Goal: Find specific page/section: Find specific page/section

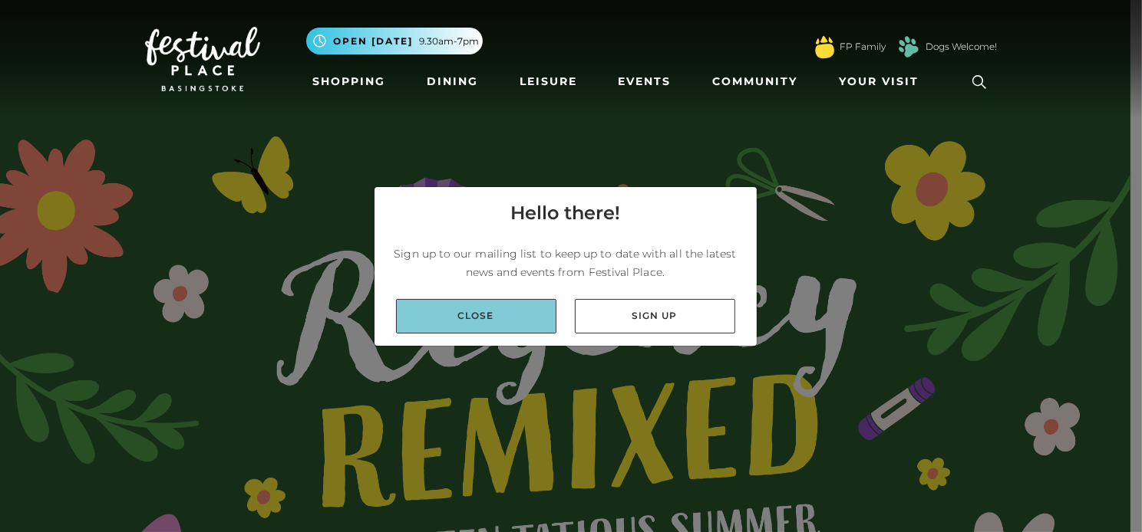
click at [470, 320] on link "Close" at bounding box center [476, 316] width 160 height 35
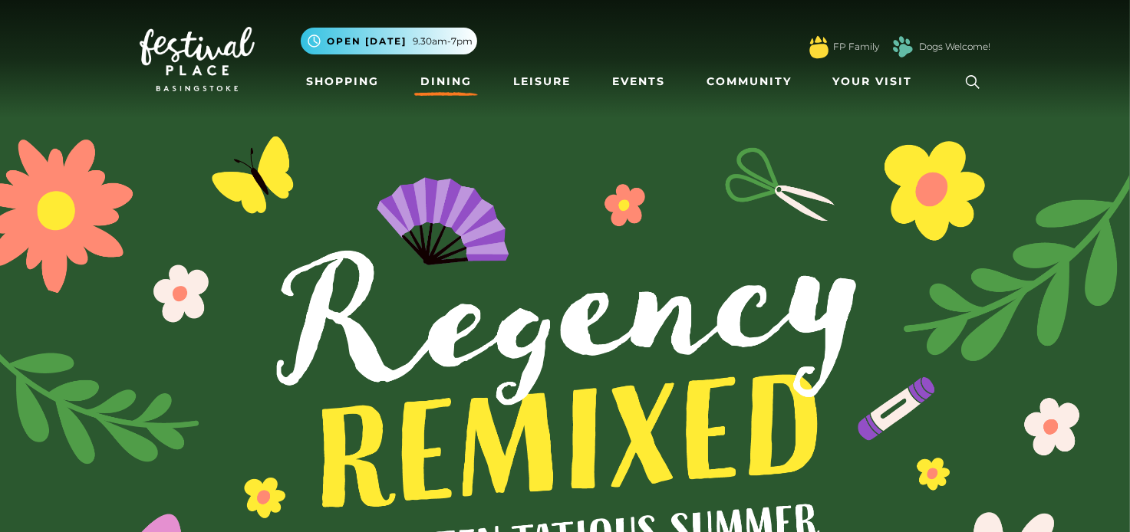
click at [440, 82] on link "Dining" at bounding box center [446, 82] width 64 height 28
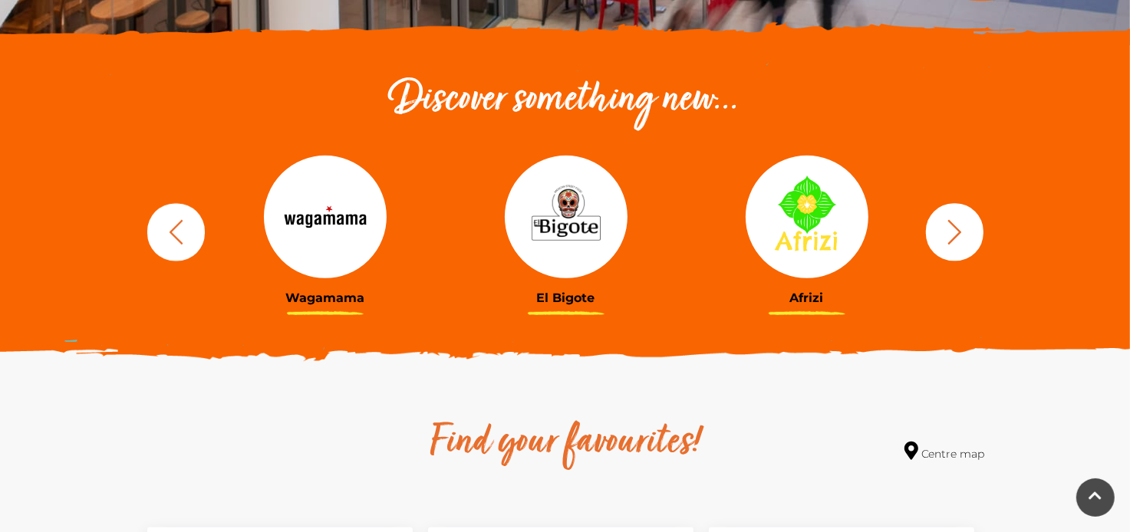
scroll to position [537, 0]
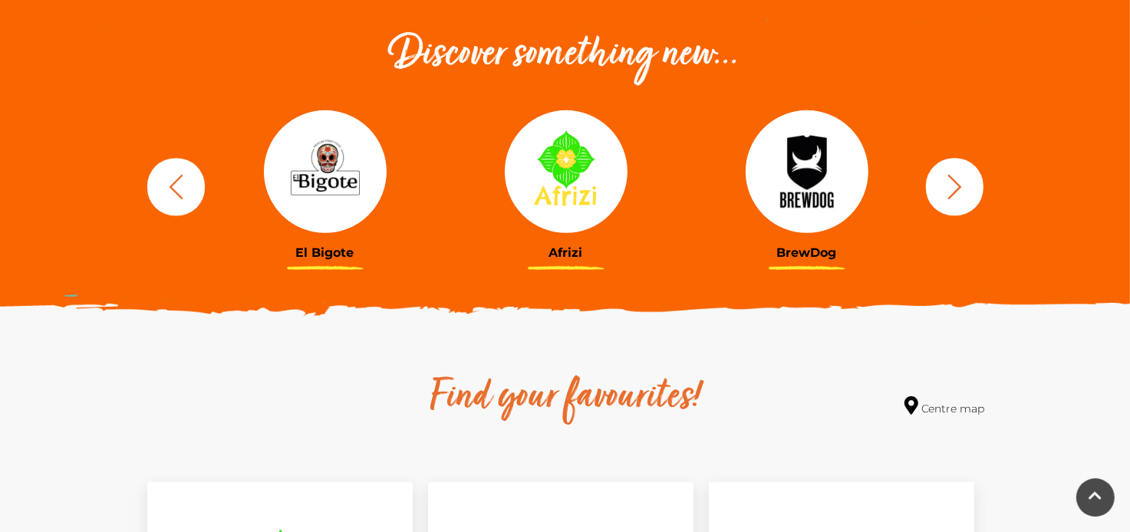
click at [954, 191] on icon "button" at bounding box center [955, 187] width 28 height 28
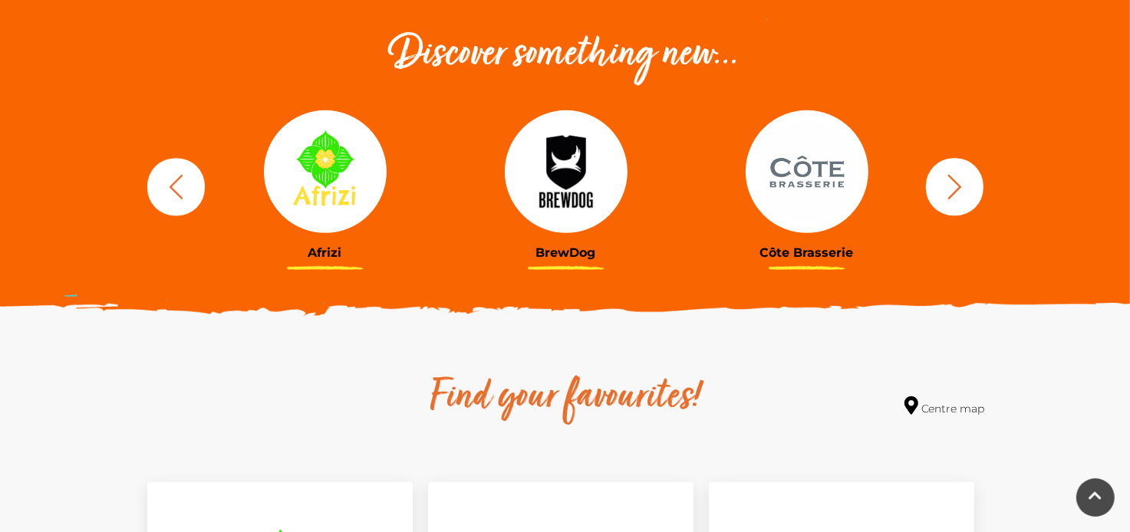
click at [954, 191] on icon "button" at bounding box center [955, 187] width 28 height 28
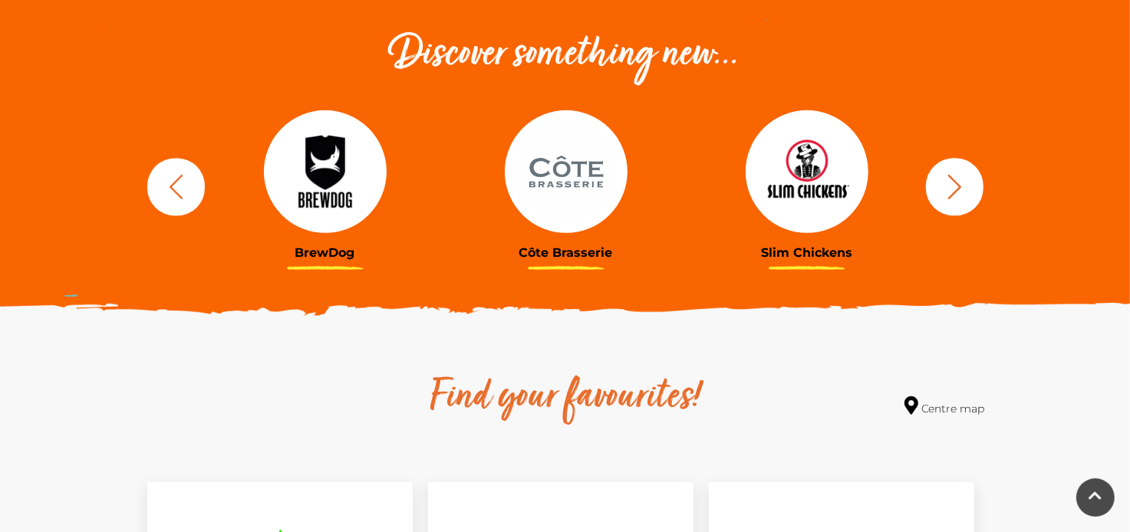
click at [954, 191] on icon "button" at bounding box center [955, 187] width 28 height 28
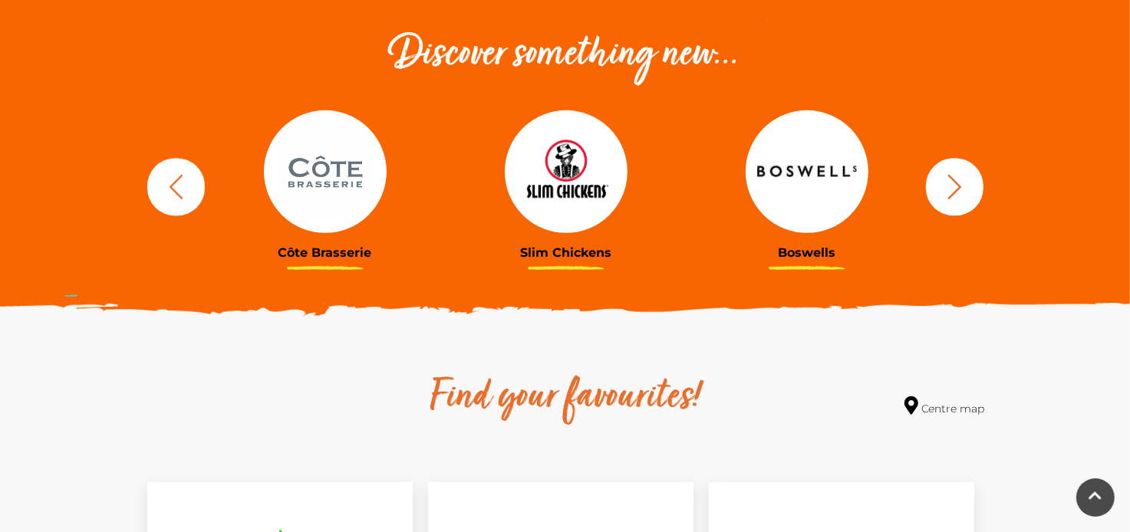
click at [954, 191] on icon "button" at bounding box center [955, 187] width 28 height 28
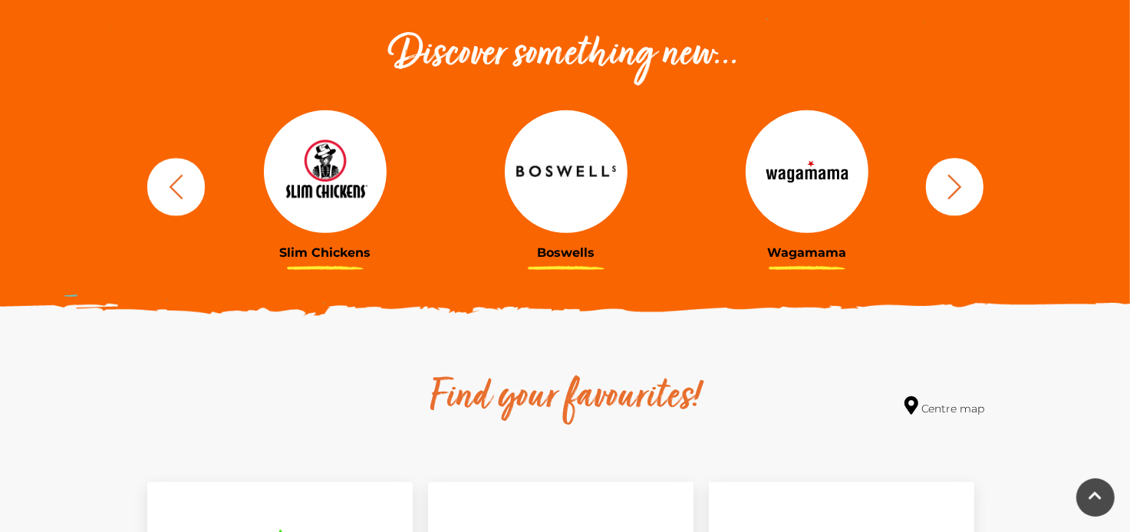
click at [954, 191] on icon "button" at bounding box center [955, 187] width 28 height 28
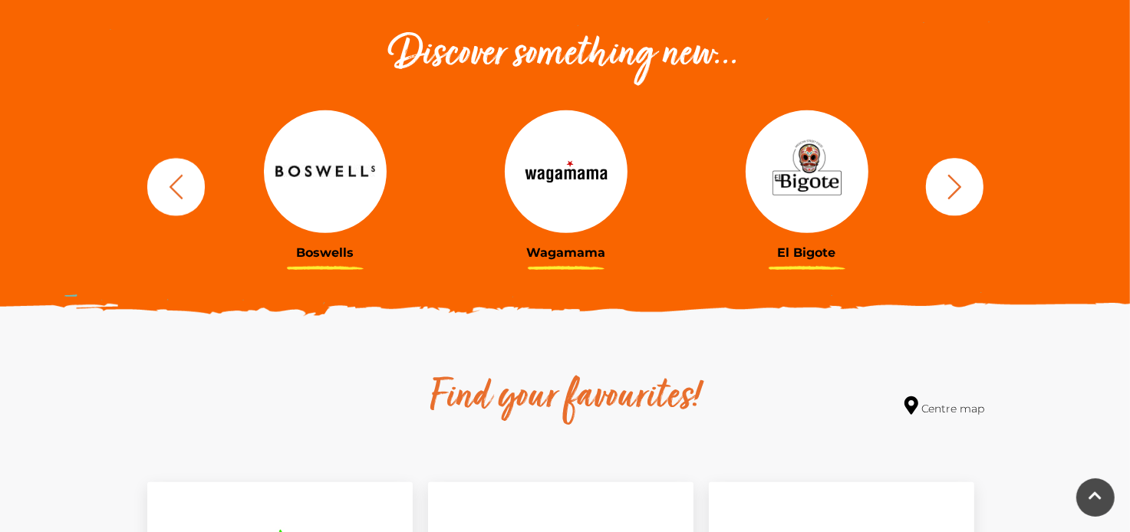
click at [954, 191] on icon "button" at bounding box center [955, 187] width 28 height 28
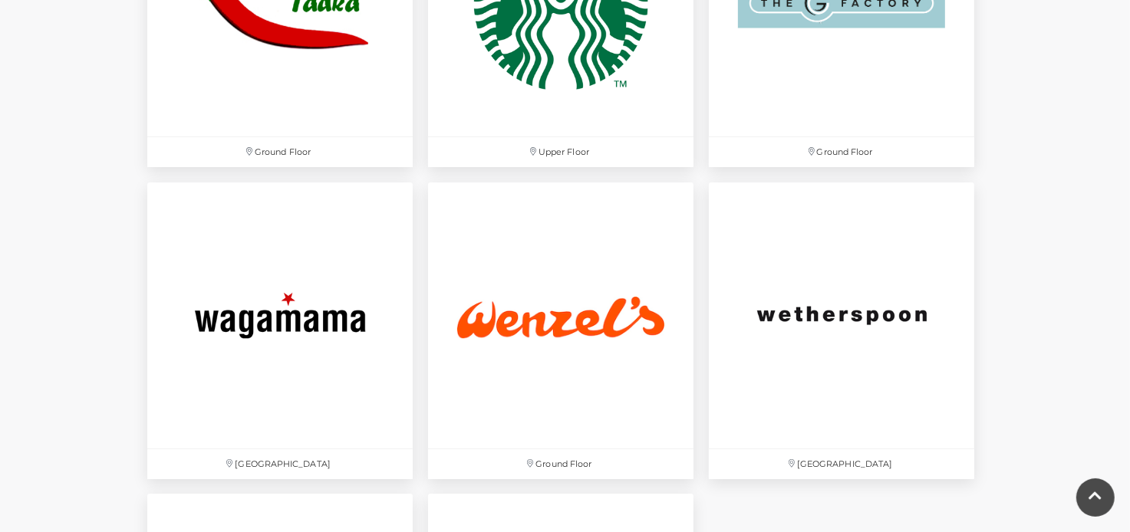
scroll to position [4986, 0]
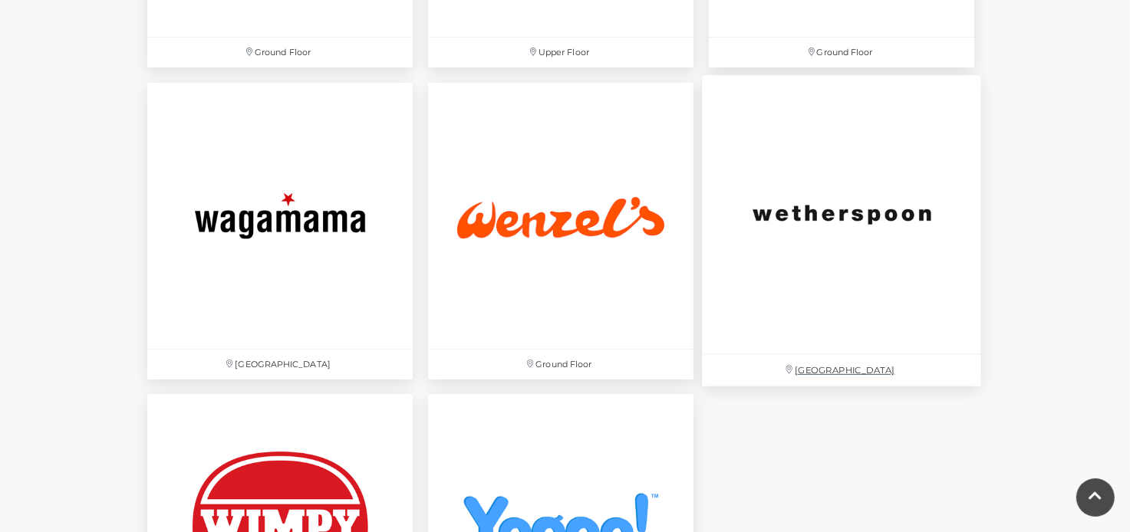
click at [838, 218] on img at bounding box center [841, 215] width 279 height 279
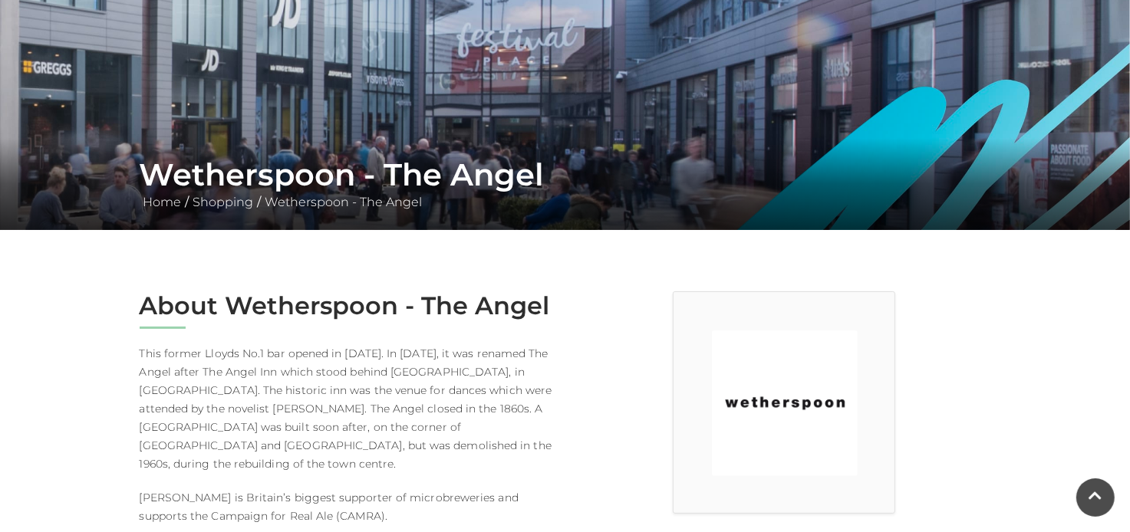
scroll to position [307, 0]
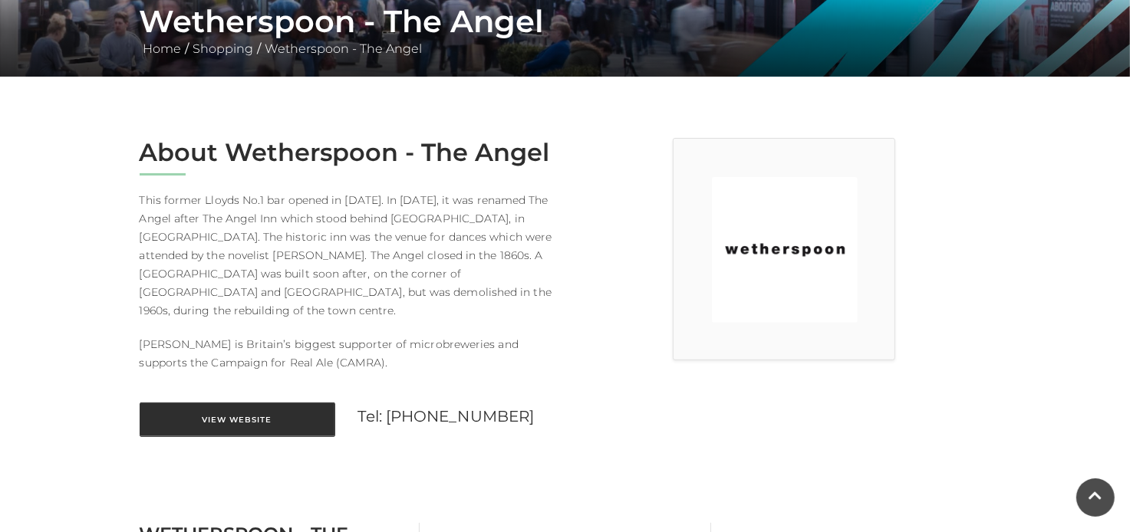
click at [249, 403] on link "View Website" at bounding box center [238, 420] width 196 height 35
